Goal: Check status: Check status

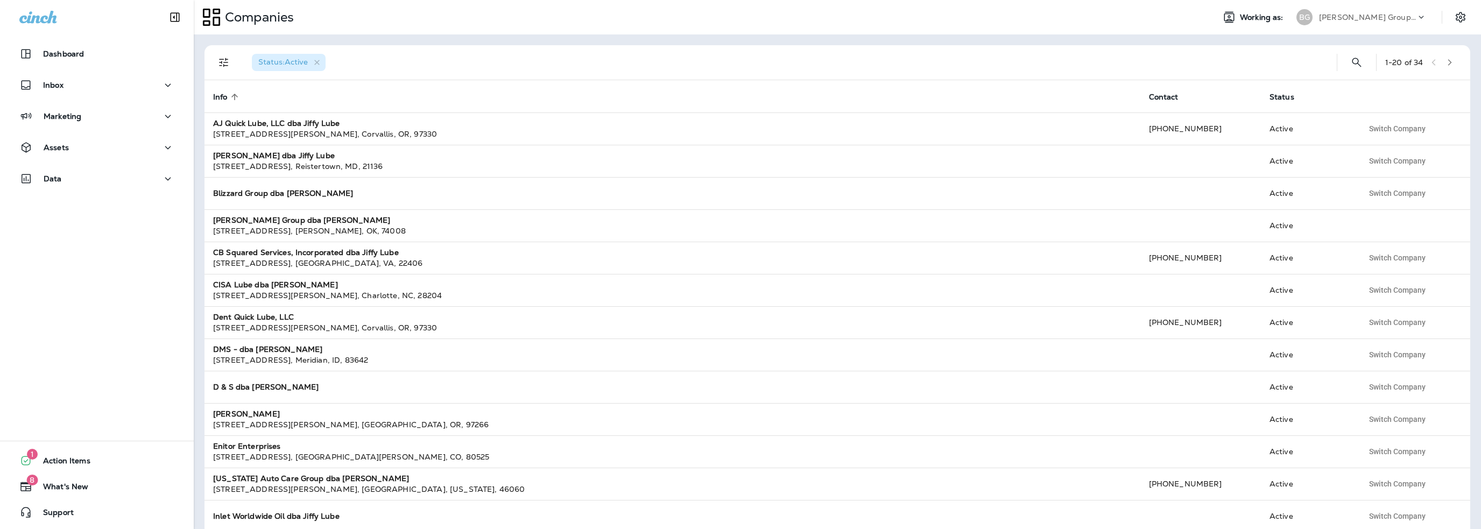
click at [1328, 21] on div "[PERSON_NAME] Group dba [PERSON_NAME]" at bounding box center [1367, 17] width 97 height 16
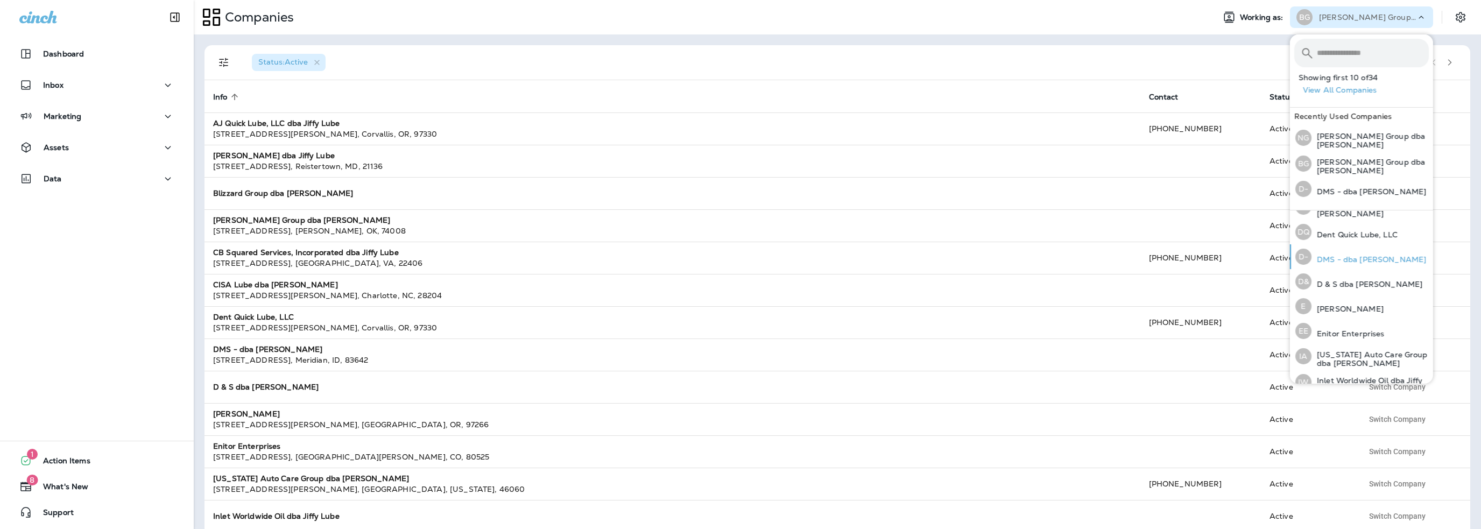
scroll to position [161, 0]
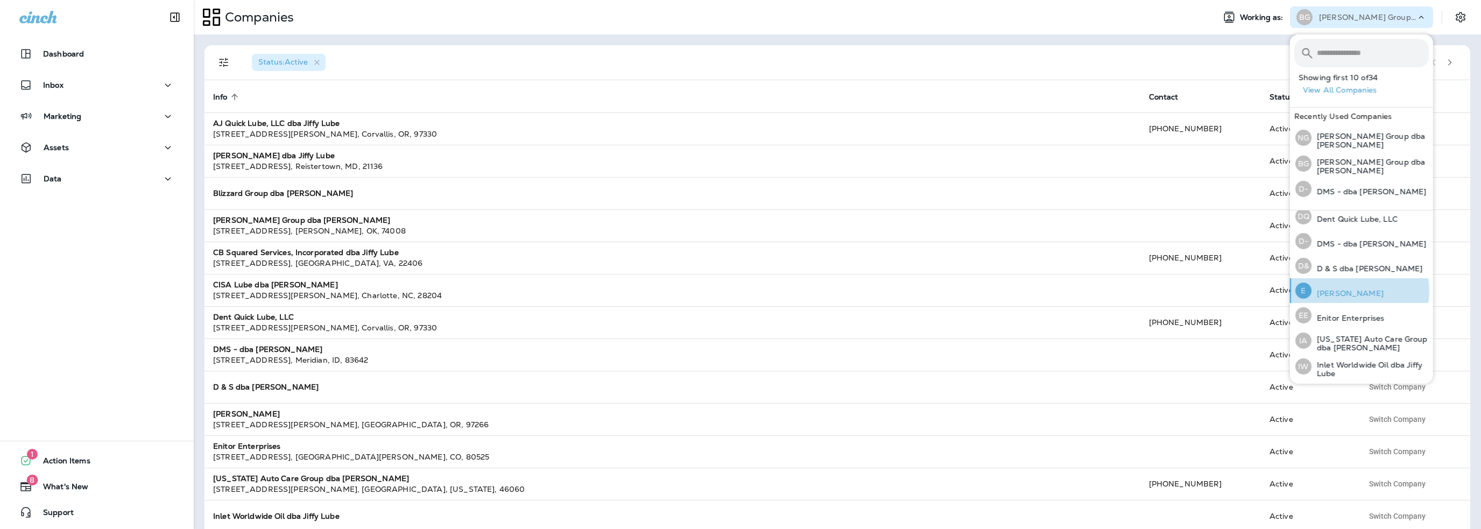
click at [1353, 284] on button "E [PERSON_NAME]" at bounding box center [1361, 290] width 143 height 25
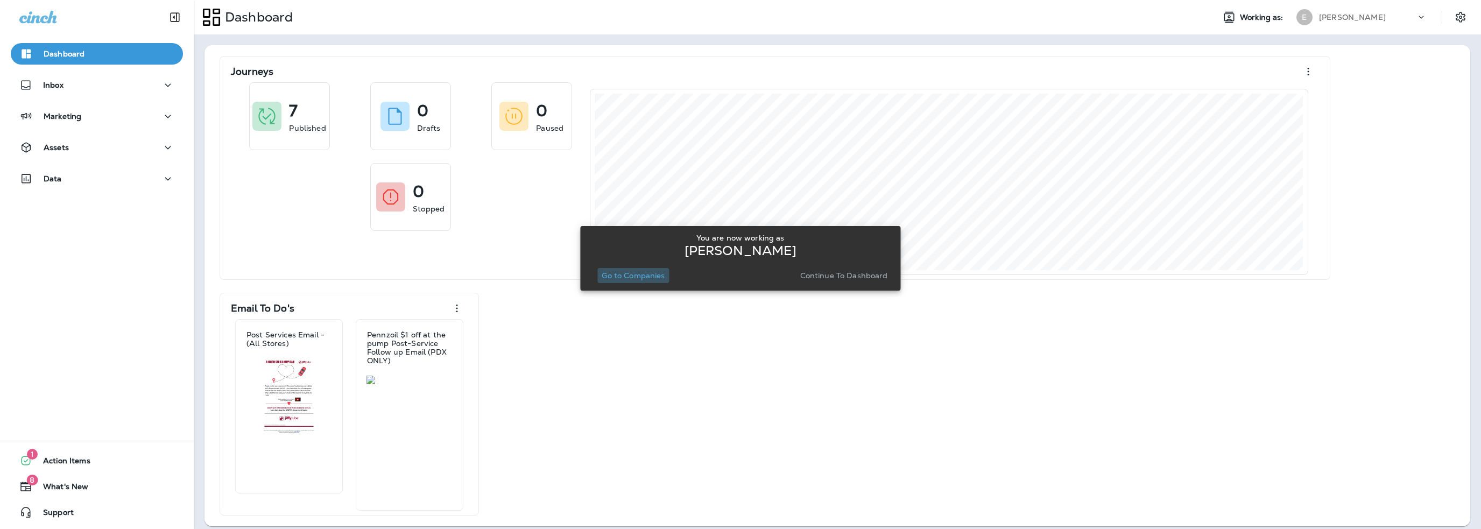
click at [644, 276] on p "Go to Companies" at bounding box center [633, 275] width 63 height 9
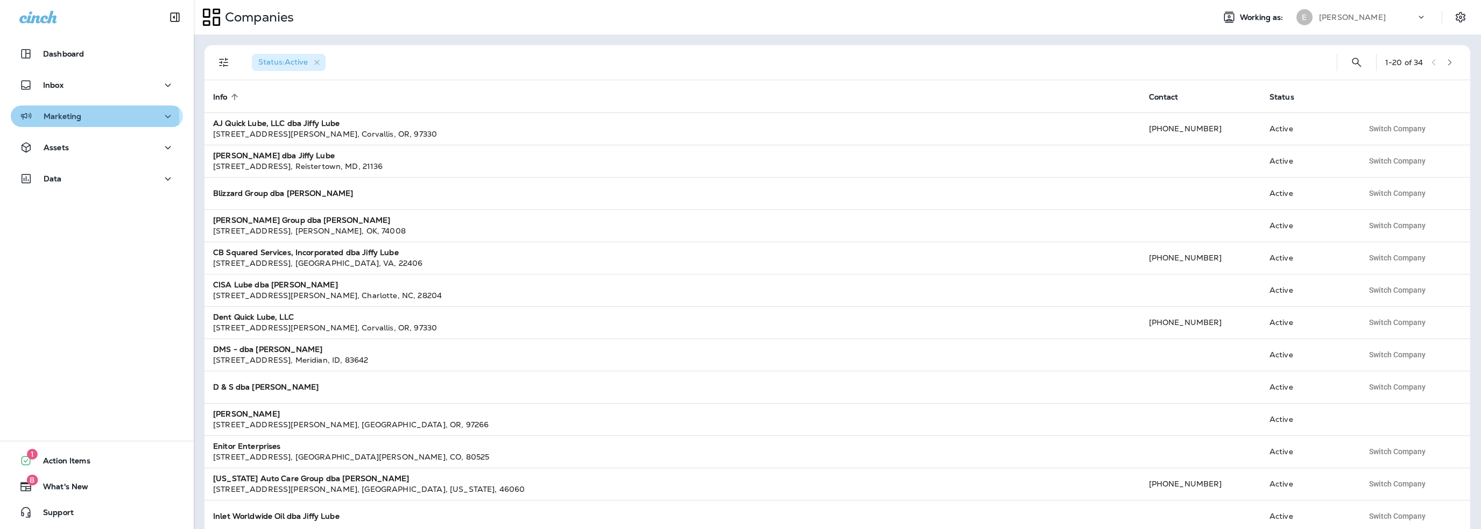
click at [79, 118] on p "Marketing" at bounding box center [63, 116] width 38 height 9
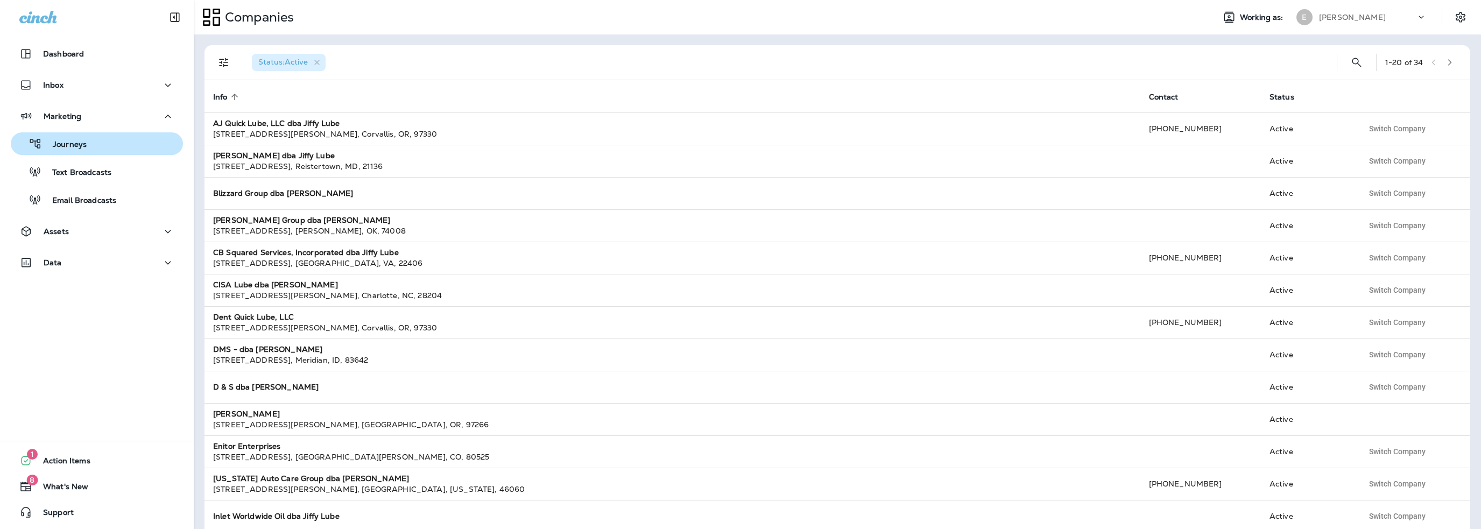
click at [79, 142] on p "Journeys" at bounding box center [64, 145] width 45 height 10
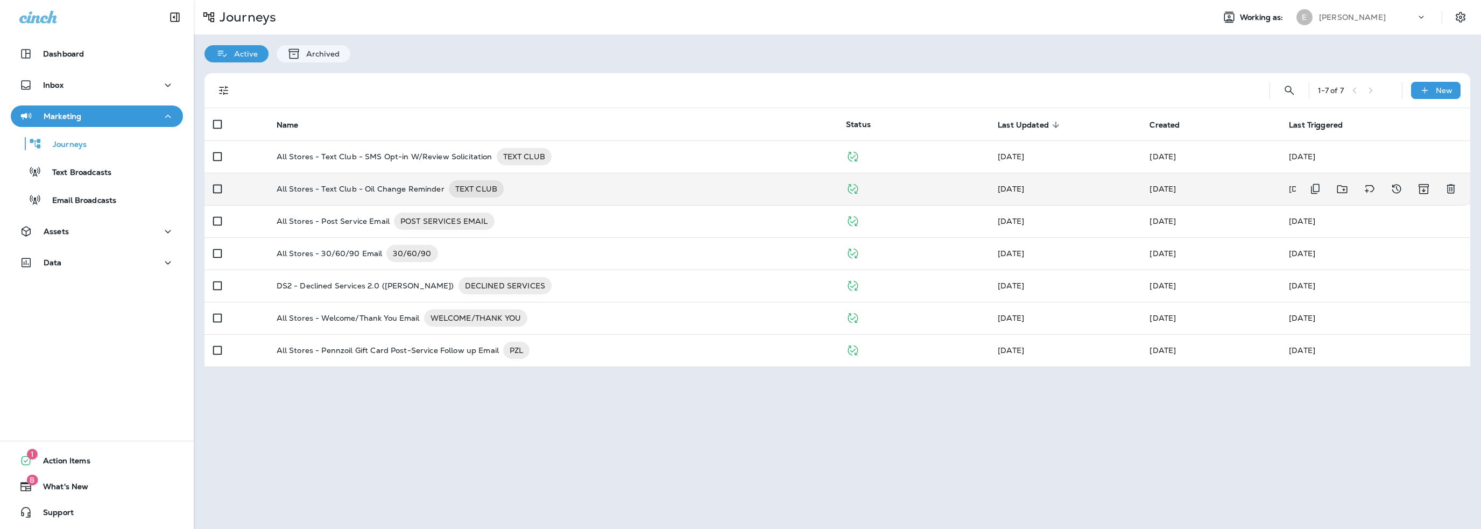
click at [403, 193] on p "All Stores - Text Club - Oil Change Reminder" at bounding box center [361, 188] width 168 height 17
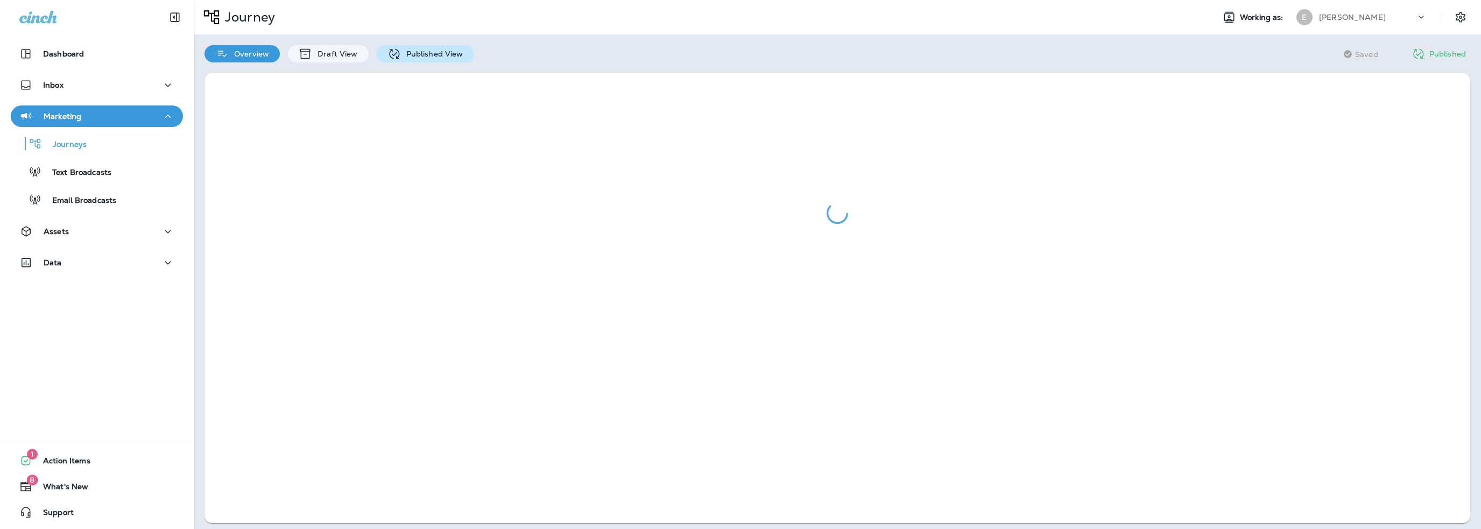
click at [441, 52] on p "Published View" at bounding box center [432, 54] width 62 height 9
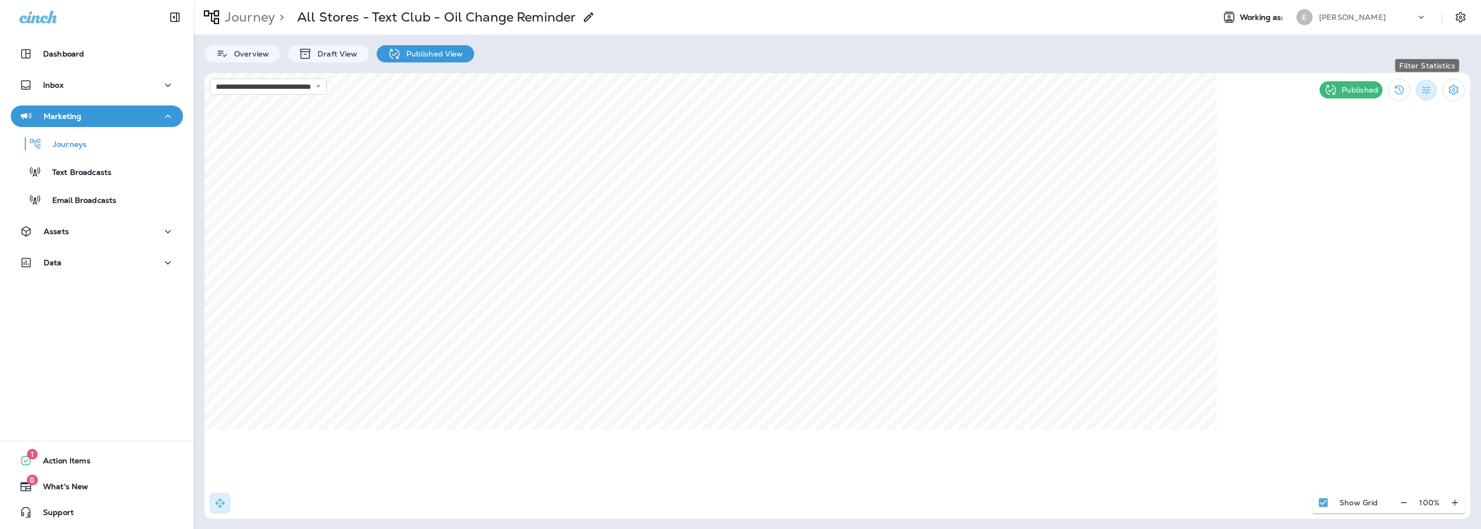
click at [1422, 96] on button "Filter Statistics" at bounding box center [1426, 90] width 21 height 21
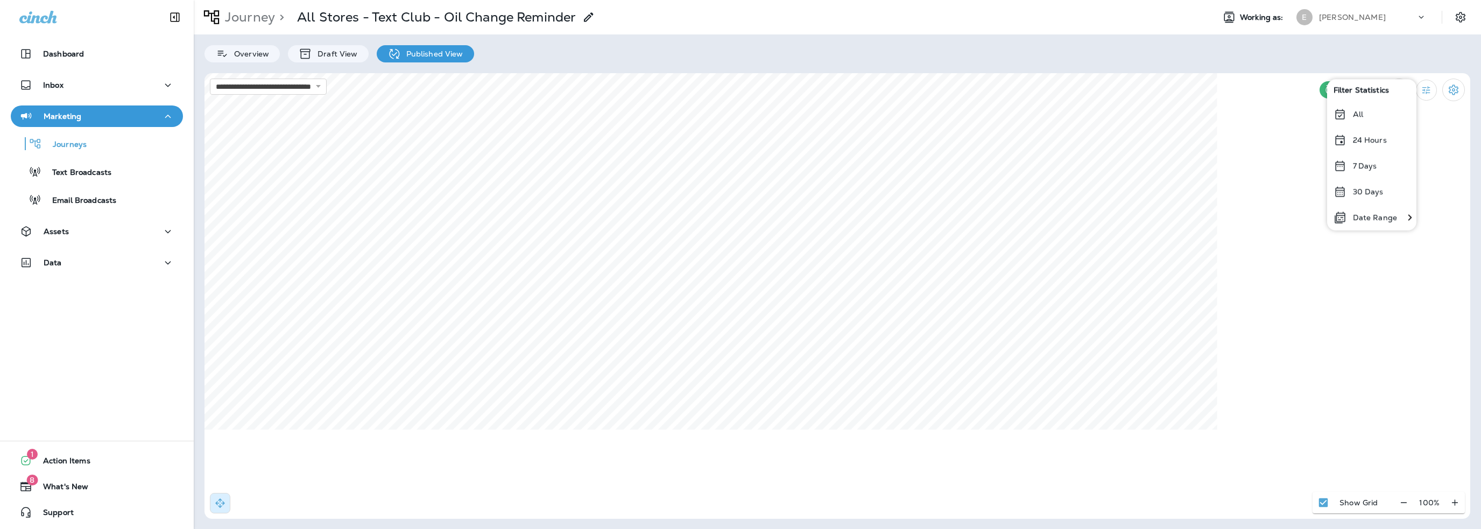
click at [1392, 219] on p "Date Range" at bounding box center [1375, 217] width 44 height 9
click at [1032, 129] on icon "Previous month" at bounding box center [1035, 127] width 8 height 8
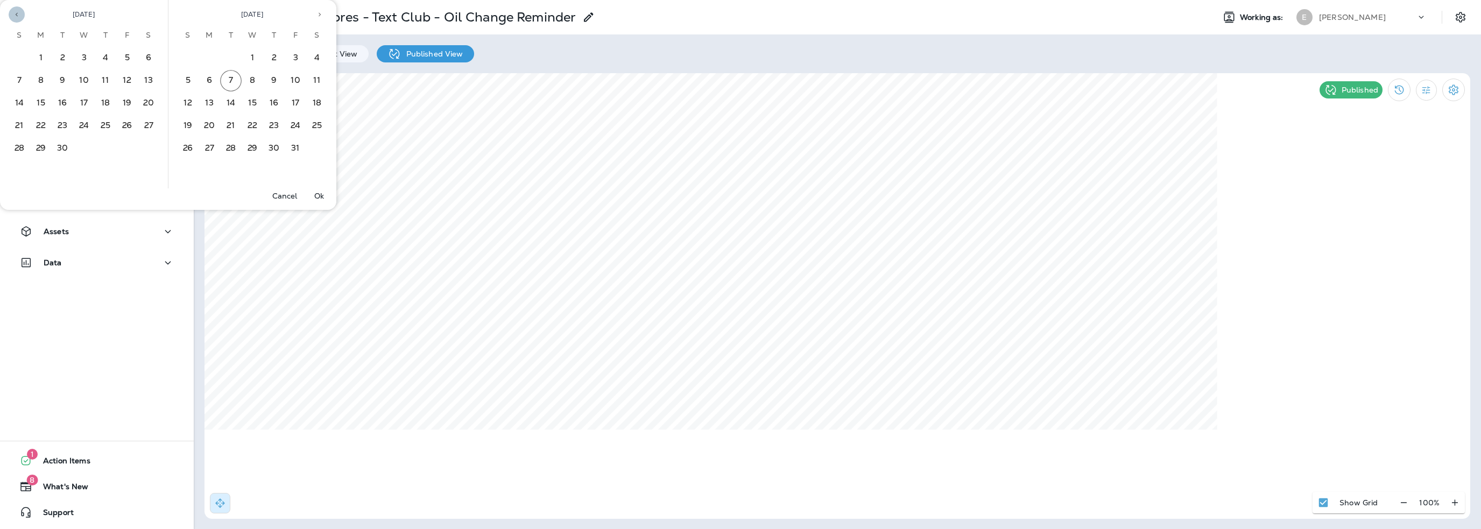
click at [17, 15] on icon "Previous month" at bounding box center [17, 15] width 8 height 8
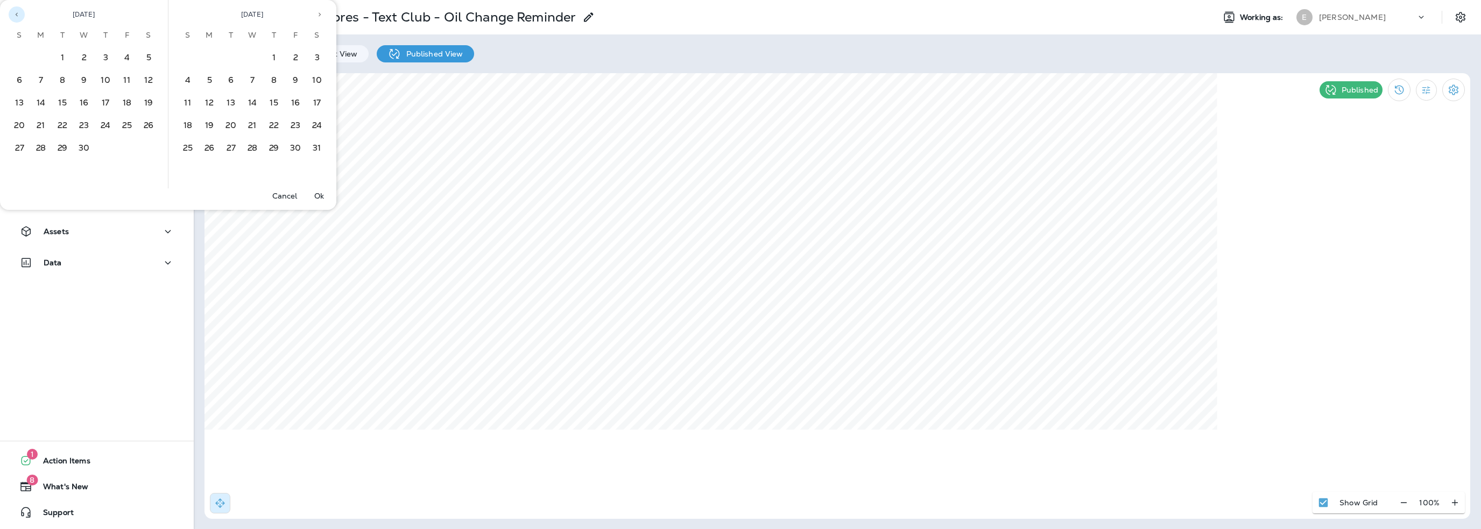
click at [17, 15] on icon "Previous month" at bounding box center [17, 15] width 8 height 8
click at [83, 55] on button "1" at bounding box center [84, 58] width 22 height 22
click at [321, 17] on icon "Next month" at bounding box center [320, 15] width 8 height 8
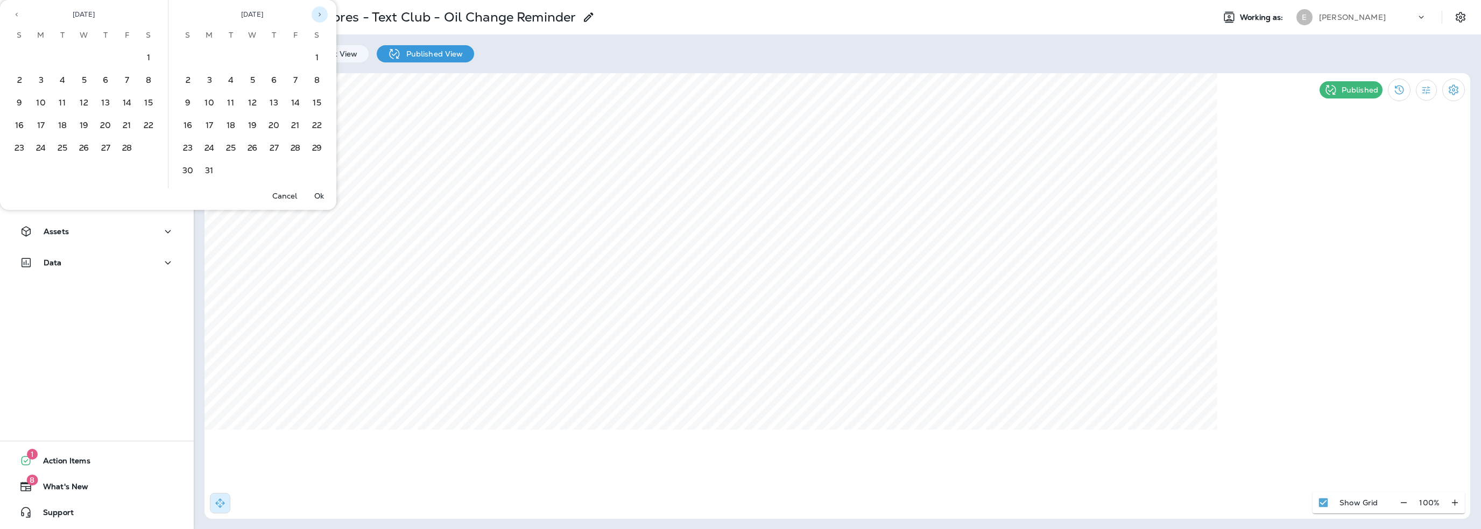
click at [321, 17] on icon "Next month" at bounding box center [320, 15] width 8 height 8
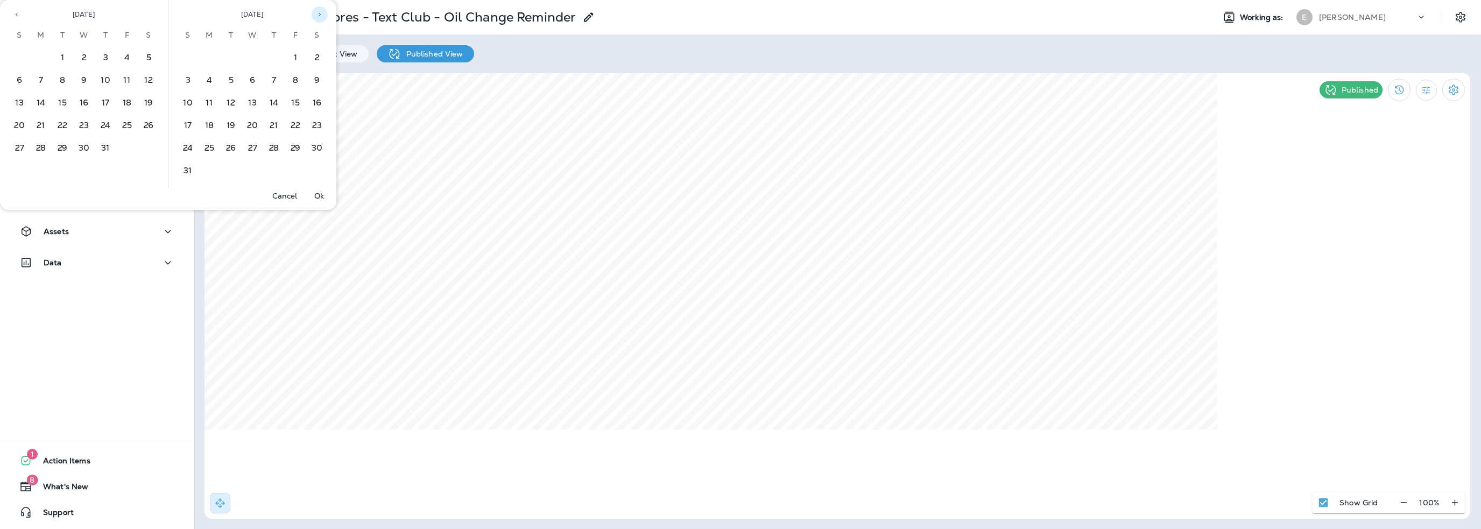
click at [321, 17] on icon "Next month" at bounding box center [320, 15] width 8 height 8
click at [233, 83] on button "7" at bounding box center [231, 81] width 22 height 22
click at [326, 194] on button "Ok" at bounding box center [319, 195] width 34 height 15
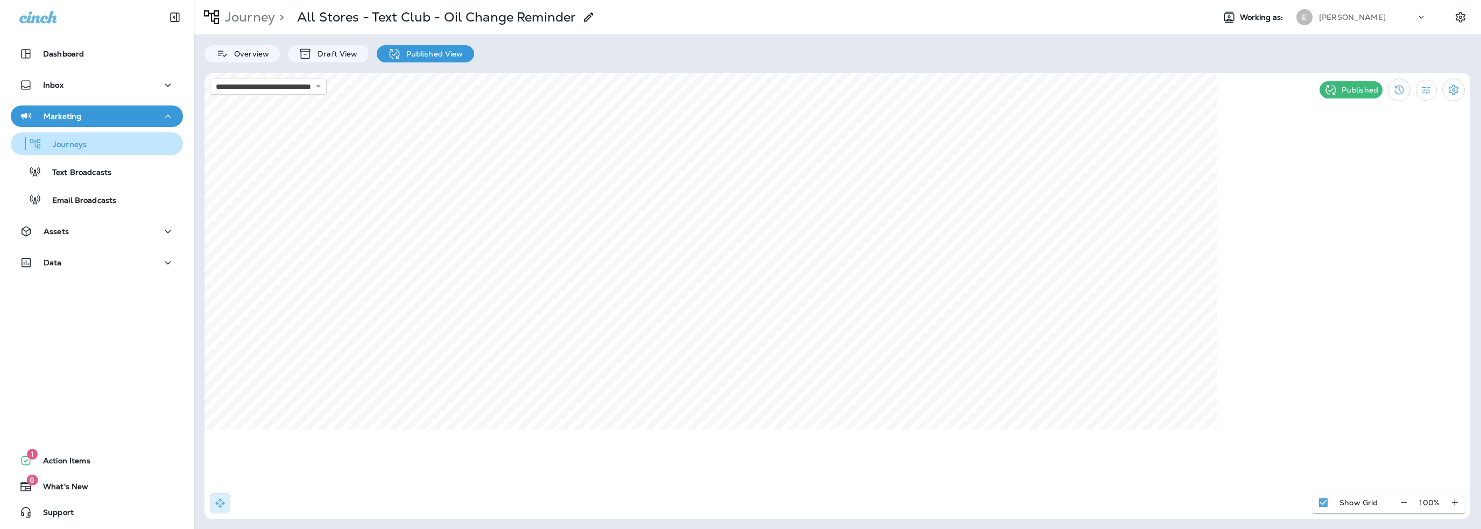
click at [60, 143] on p "Journeys" at bounding box center [64, 145] width 45 height 10
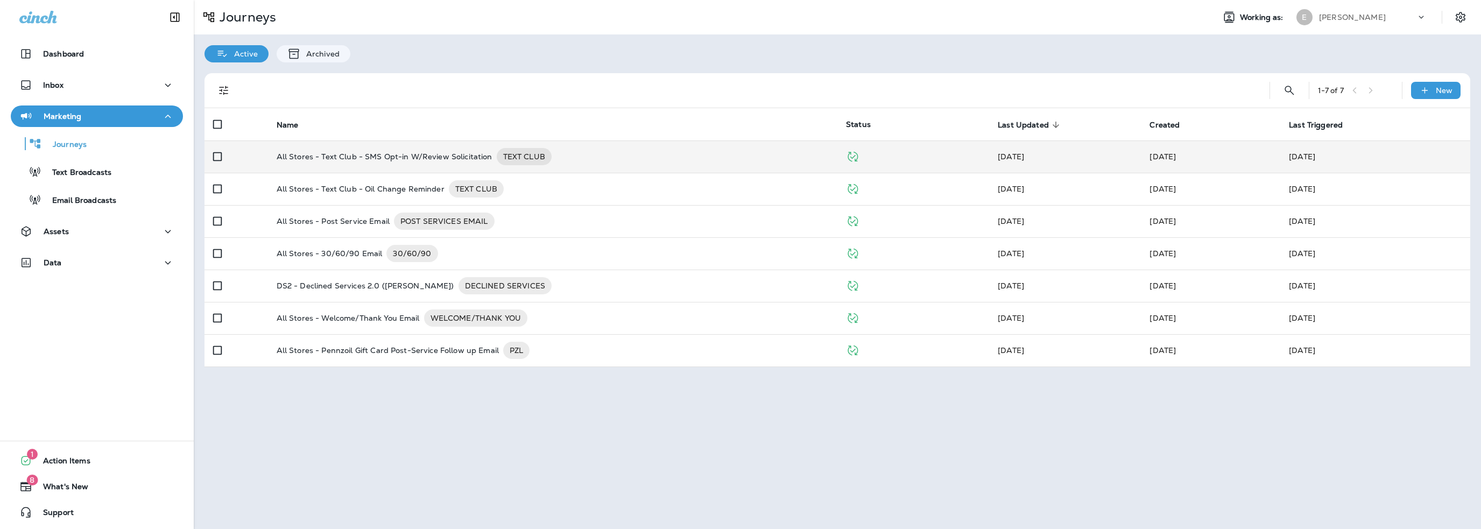
click at [378, 161] on p "All Stores - Text Club - SMS Opt-in W/Review Solicitation" at bounding box center [385, 156] width 216 height 17
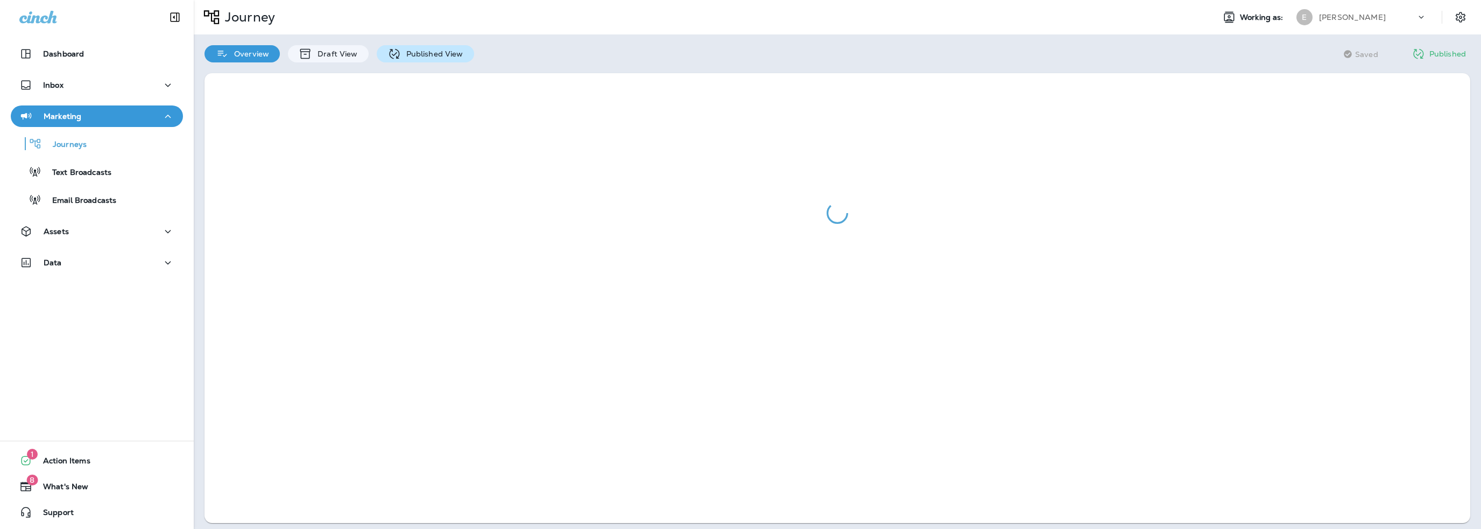
click at [412, 46] on div "Published View" at bounding box center [425, 53] width 97 height 17
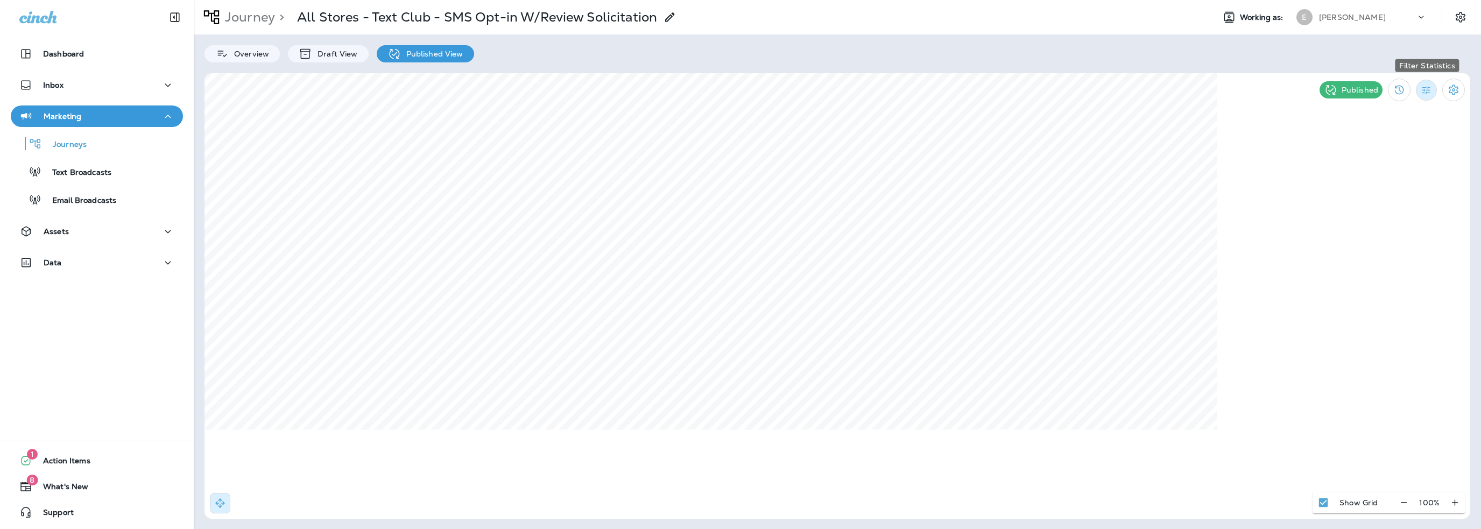
click at [1427, 94] on icon "Filter Statistics" at bounding box center [1426, 90] width 11 height 11
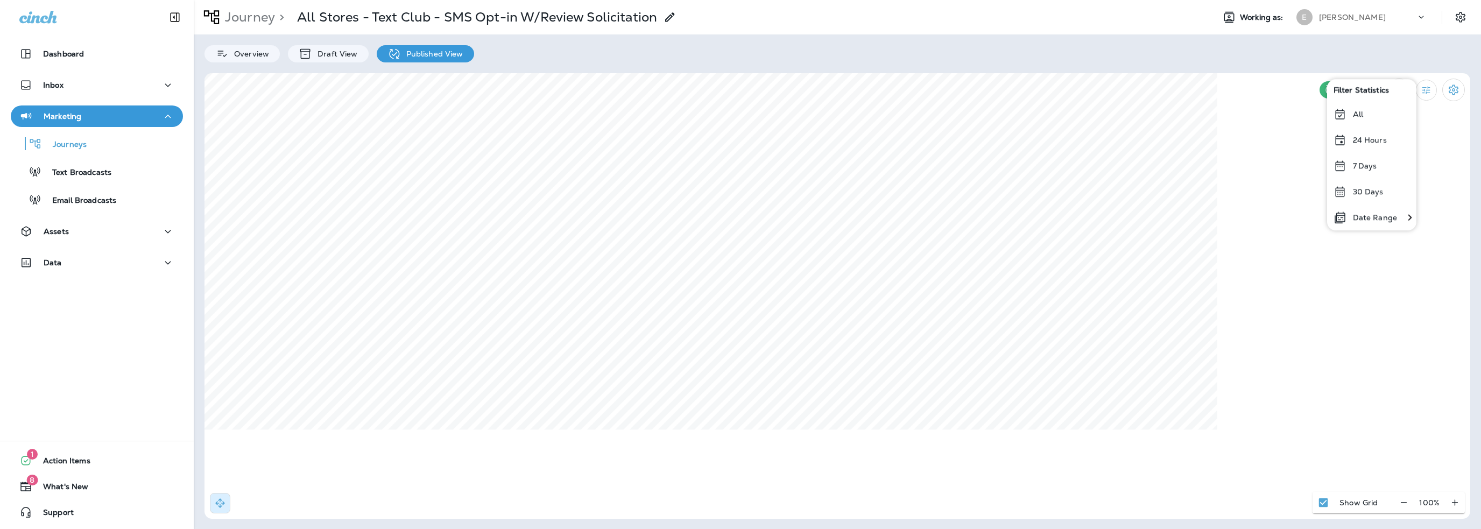
click at [1380, 224] on div "Date Range" at bounding box center [1365, 218] width 76 height 26
click at [1380, 221] on p "Date Range" at bounding box center [1375, 217] width 44 height 9
click at [1032, 126] on icon "Previous month" at bounding box center [1035, 127] width 8 height 8
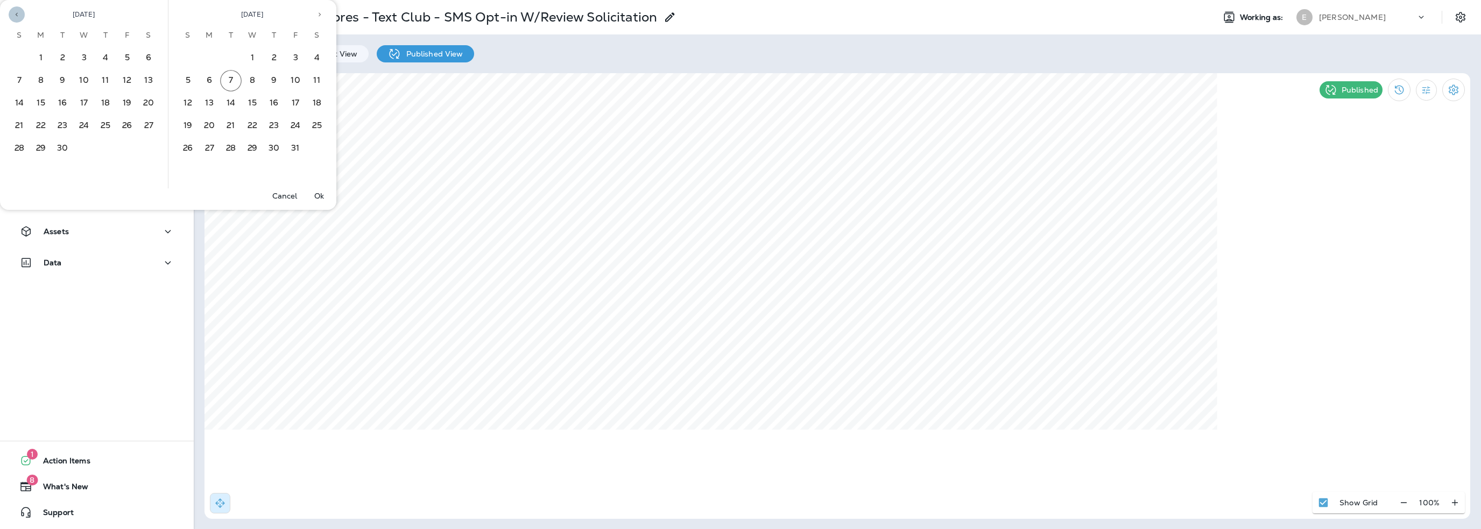
click at [17, 11] on icon "Previous month" at bounding box center [17, 15] width 8 height 8
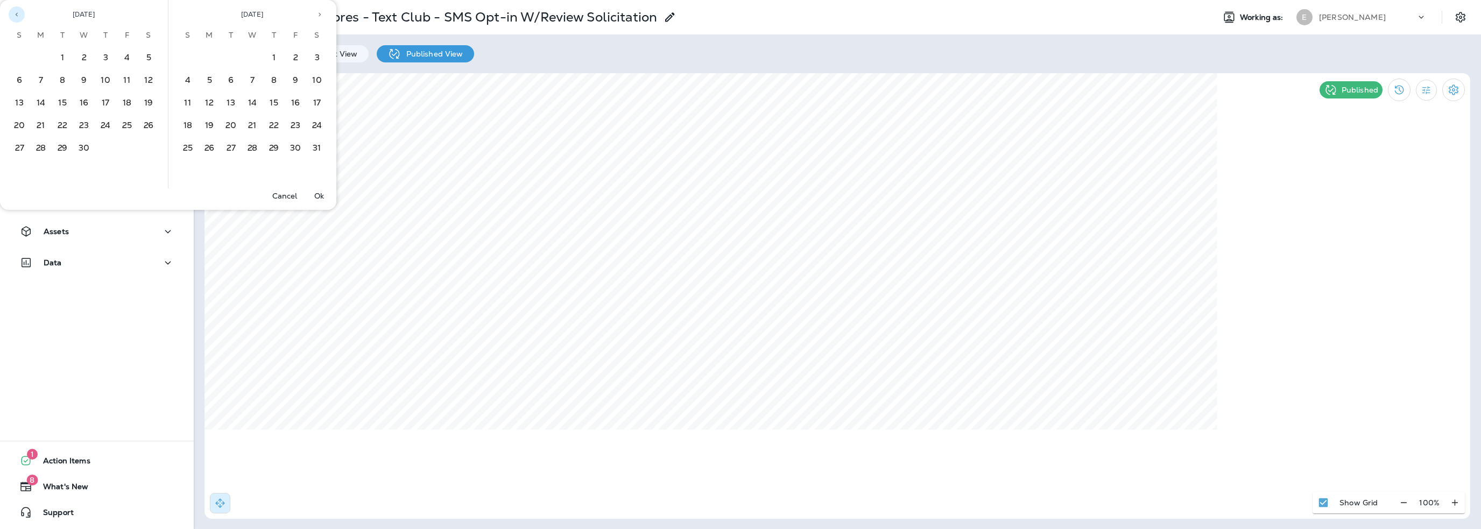
click at [17, 11] on icon "Previous month" at bounding box center [17, 15] width 8 height 8
click at [88, 55] on button "1" at bounding box center [84, 58] width 22 height 22
click at [323, 16] on icon "Next month" at bounding box center [320, 15] width 8 height 8
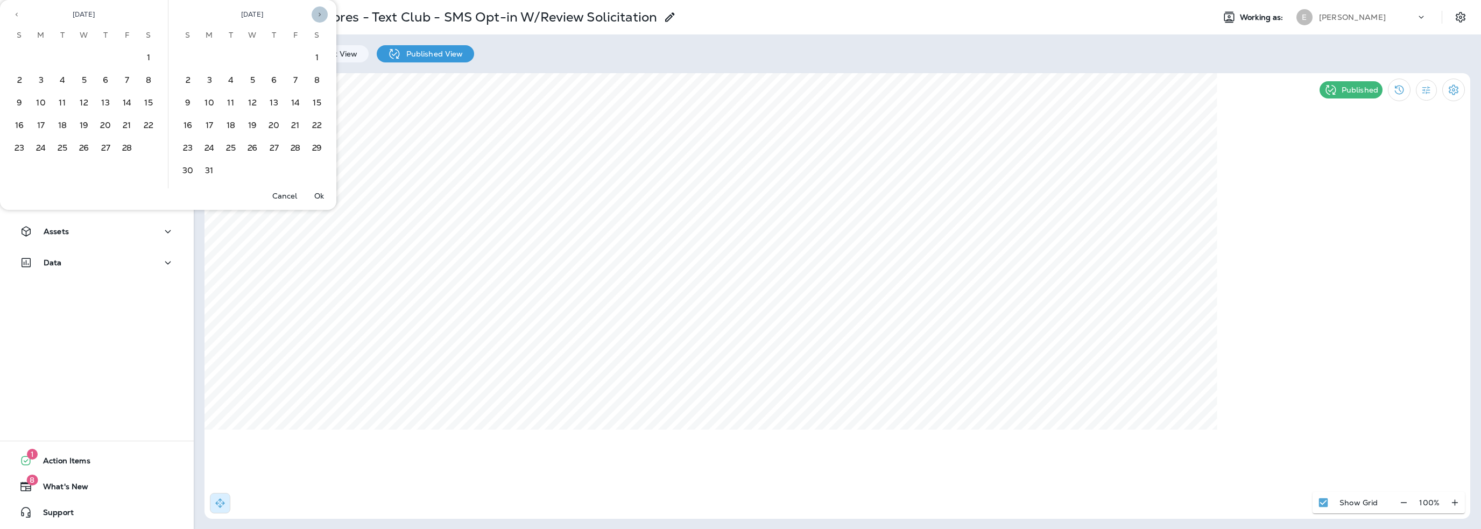
click at [323, 16] on icon "Next month" at bounding box center [320, 15] width 8 height 8
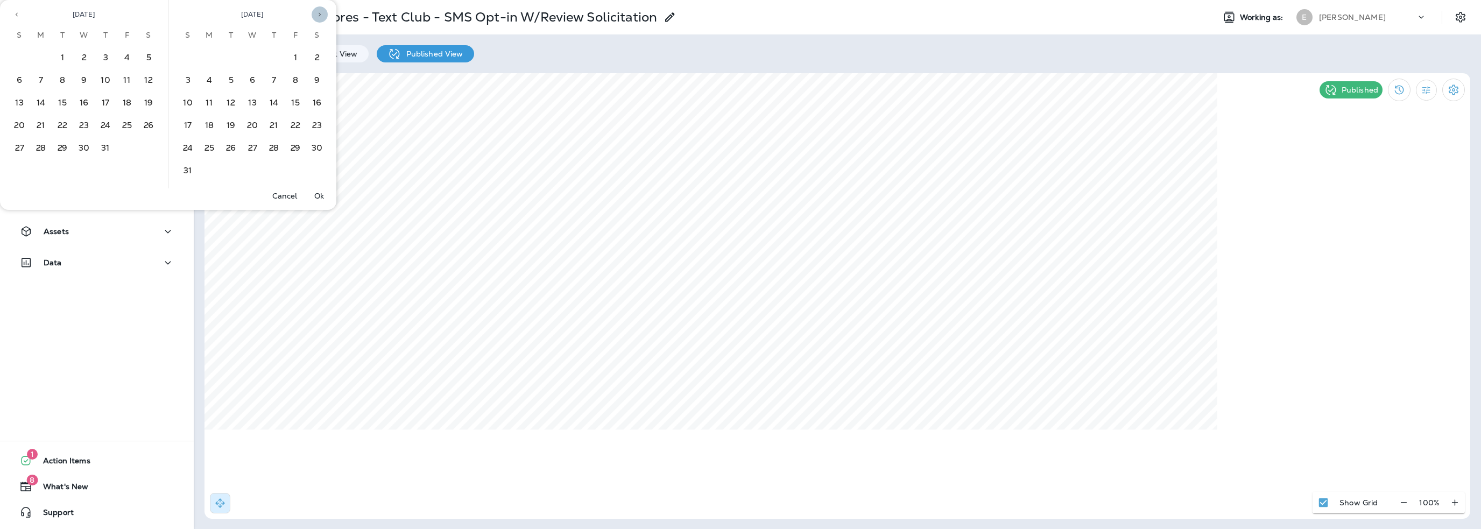
click at [323, 16] on icon "Next month" at bounding box center [320, 15] width 8 height 8
click at [231, 80] on button "7" at bounding box center [231, 81] width 22 height 22
click at [321, 193] on p "Ok" at bounding box center [319, 196] width 10 height 9
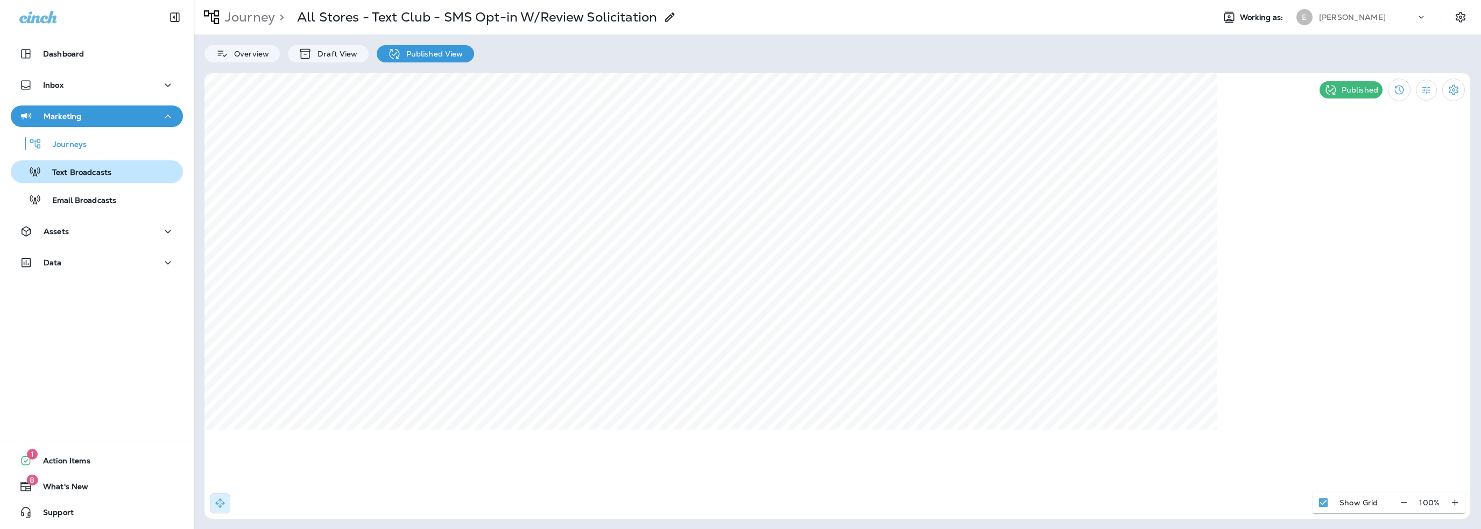
click at [78, 174] on p "Text Broadcasts" at bounding box center [76, 173] width 70 height 10
